Goal: Transaction & Acquisition: Purchase product/service

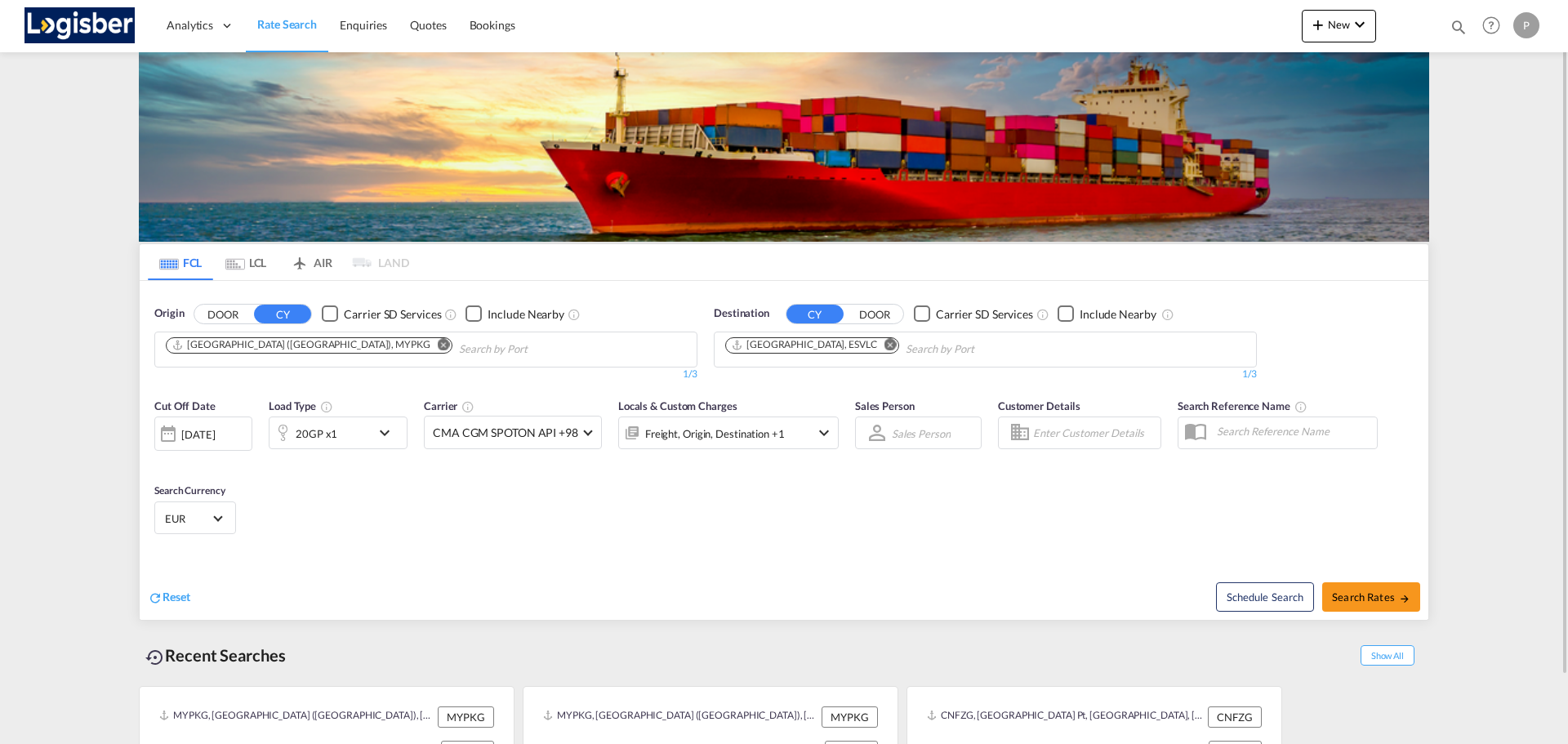
click at [438, 343] on md-icon "Remove" at bounding box center [443, 343] width 12 height 12
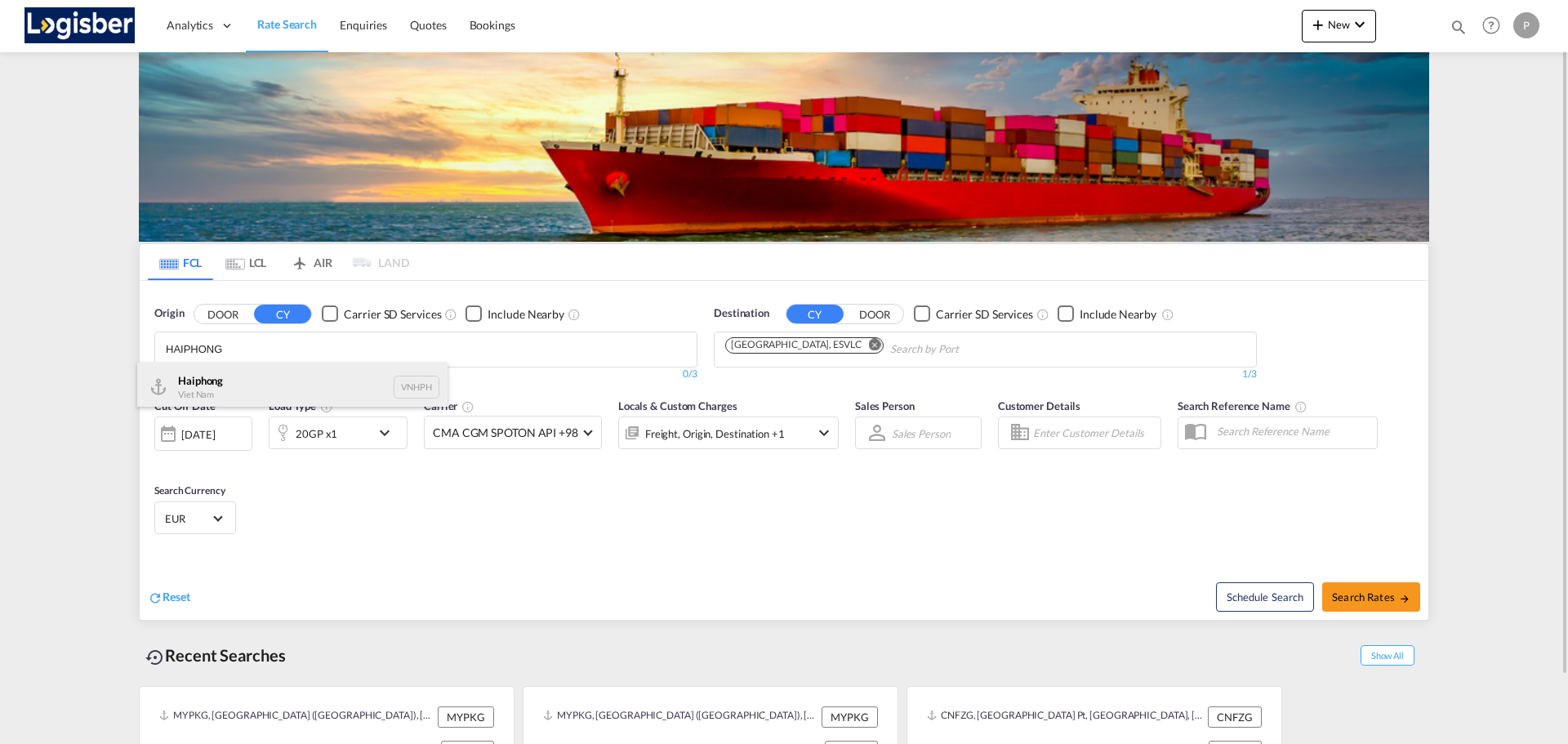
type input "HAIPHONG"
click at [321, 382] on div "Haiphong Viet Nam VNHPH" at bounding box center [292, 387] width 311 height 49
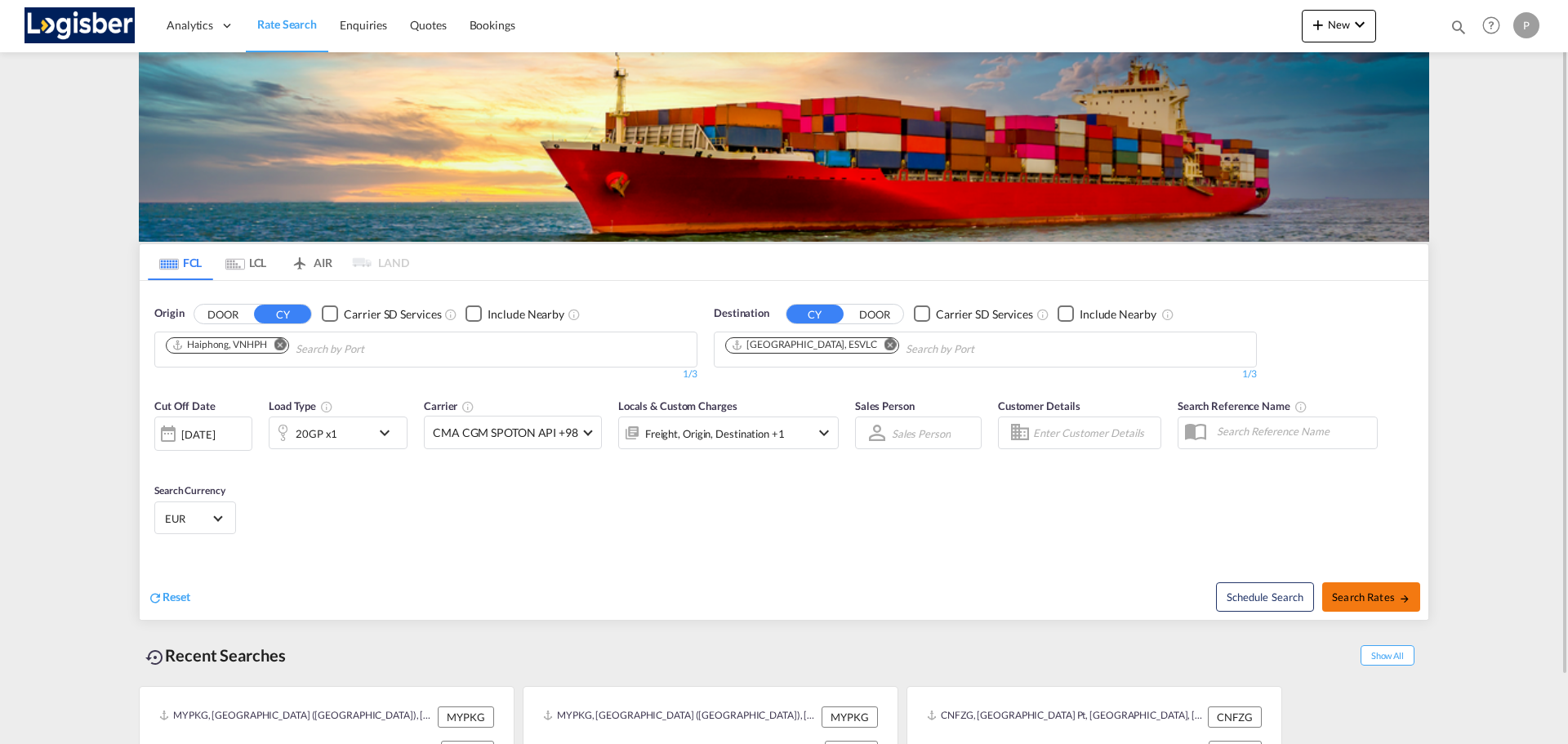
click at [1350, 600] on span "Search Rates" at bounding box center [1371, 596] width 78 height 13
type input "VNHPH to ESVLC / [DATE]"
click at [284, 345] on md-icon "Remove" at bounding box center [280, 343] width 12 height 12
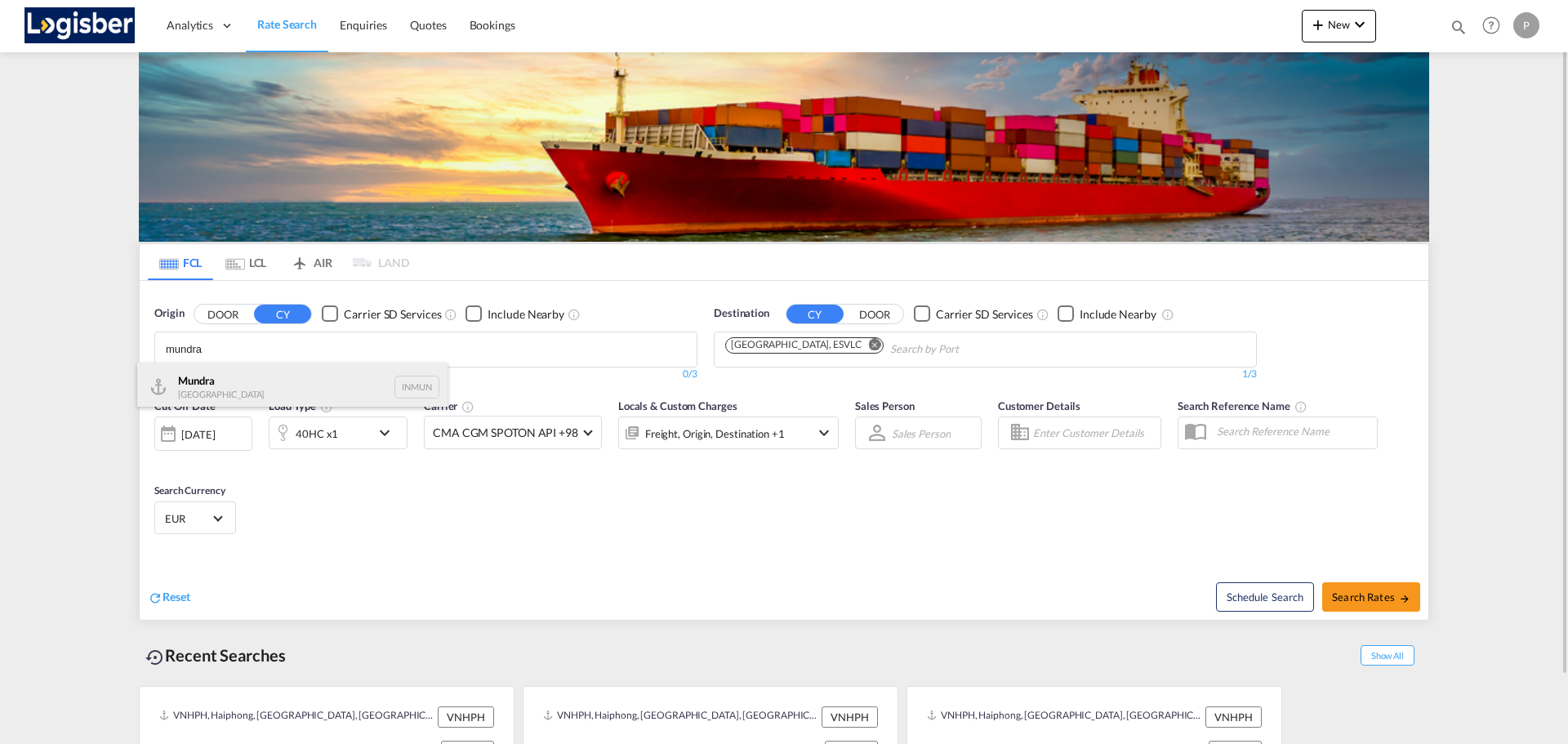
type input "mundra"
click at [269, 377] on div "Mundra India INMUN" at bounding box center [292, 387] width 311 height 49
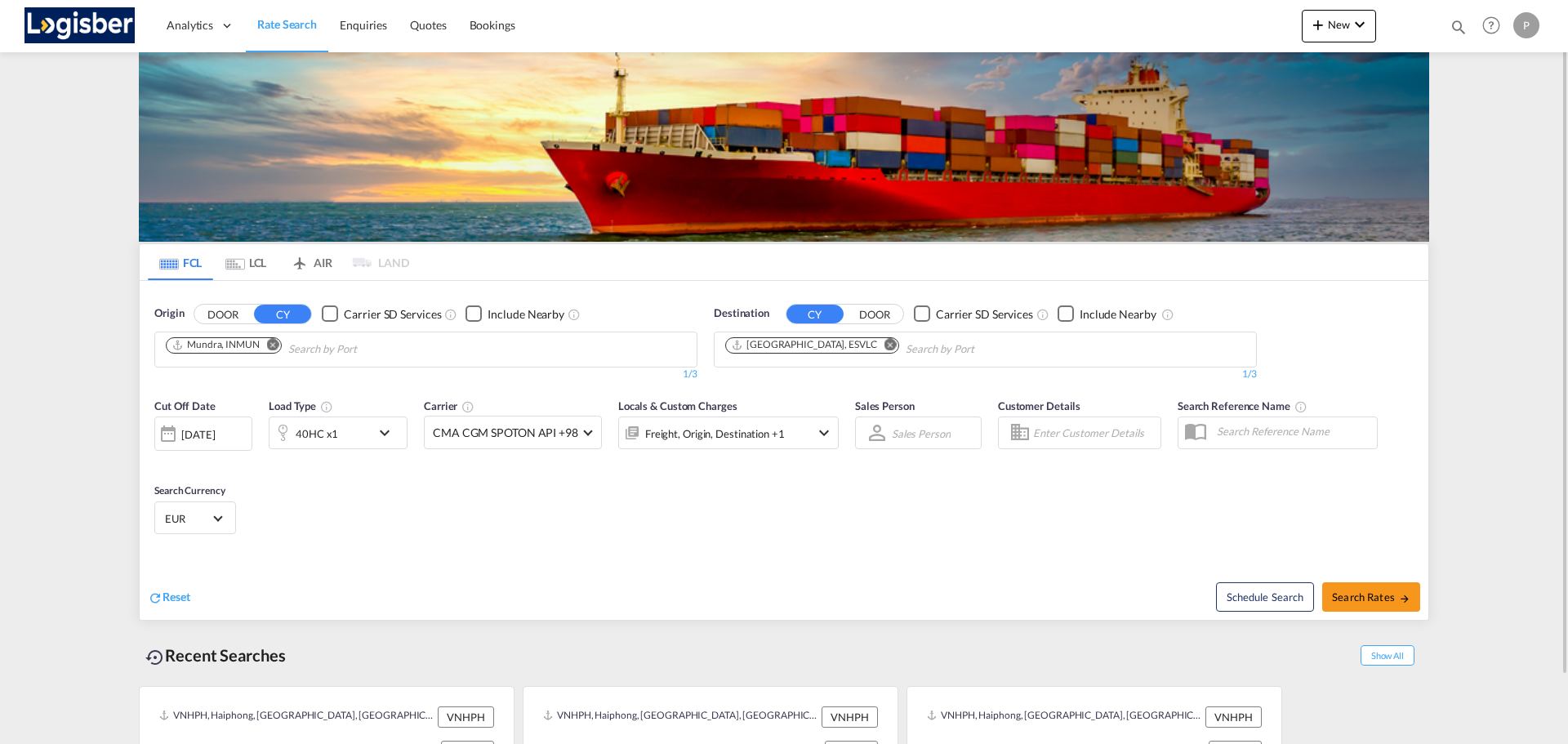
click at [372, 432] on div "40HC x1" at bounding box center [338, 433] width 138 height 33
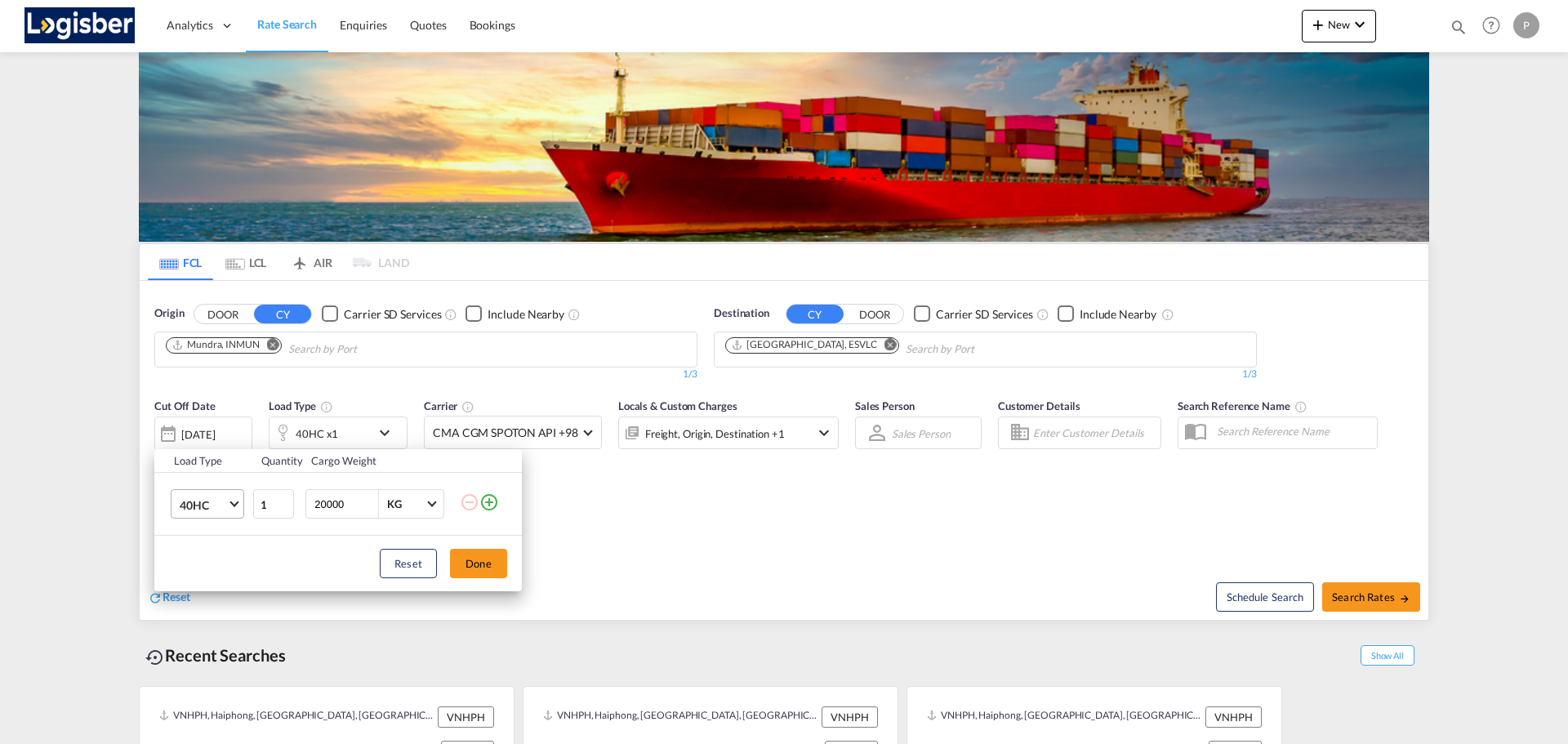
click at [223, 505] on span "40HC" at bounding box center [203, 505] width 47 height 16
click at [214, 432] on md-option "20GP" at bounding box center [222, 426] width 111 height 39
click at [491, 564] on button "Done" at bounding box center [478, 564] width 57 height 29
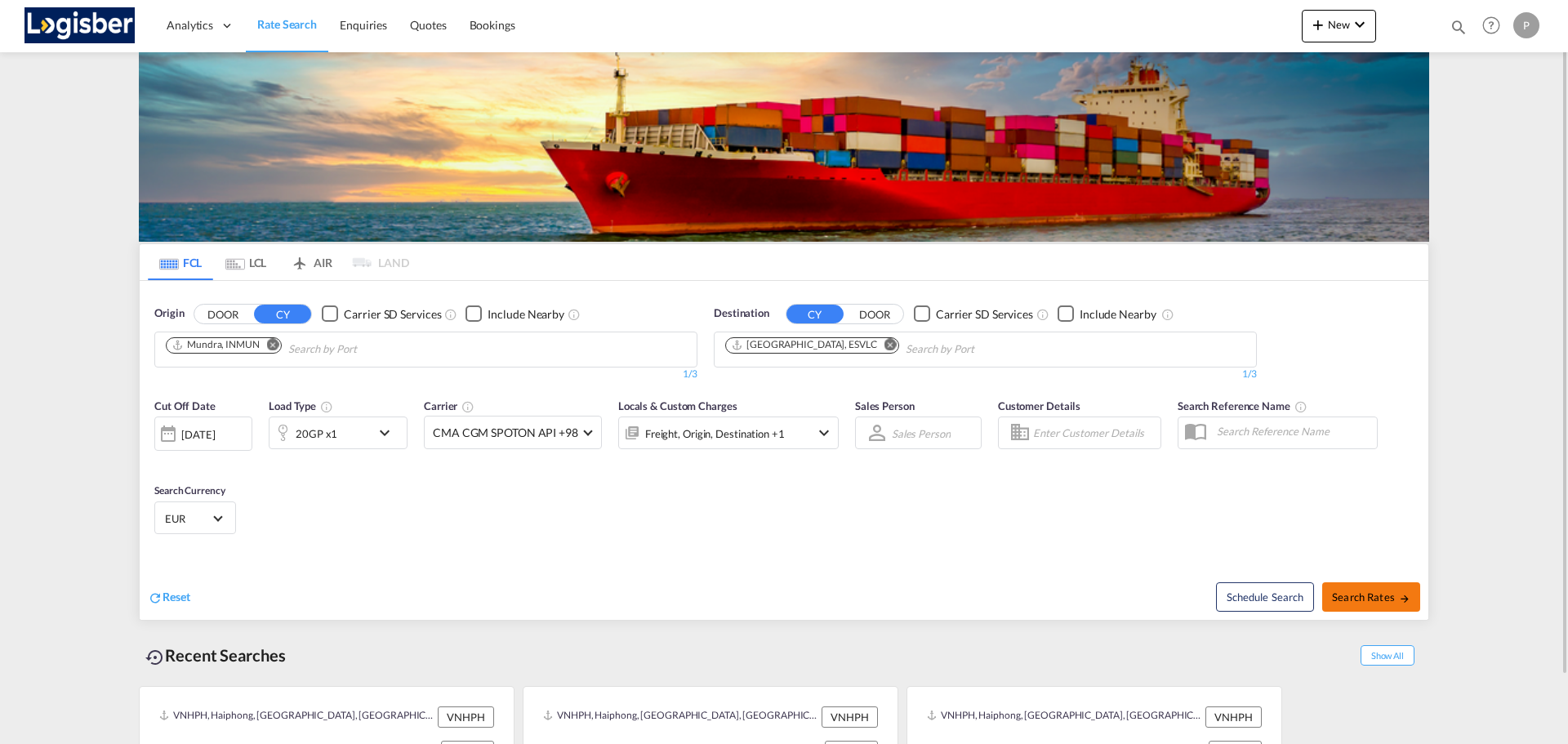
click at [1396, 590] on span "Search Rates" at bounding box center [1371, 596] width 78 height 13
type input "INMUN to ESVLC / 27 Aug 2025"
